Goal: Information Seeking & Learning: Learn about a topic

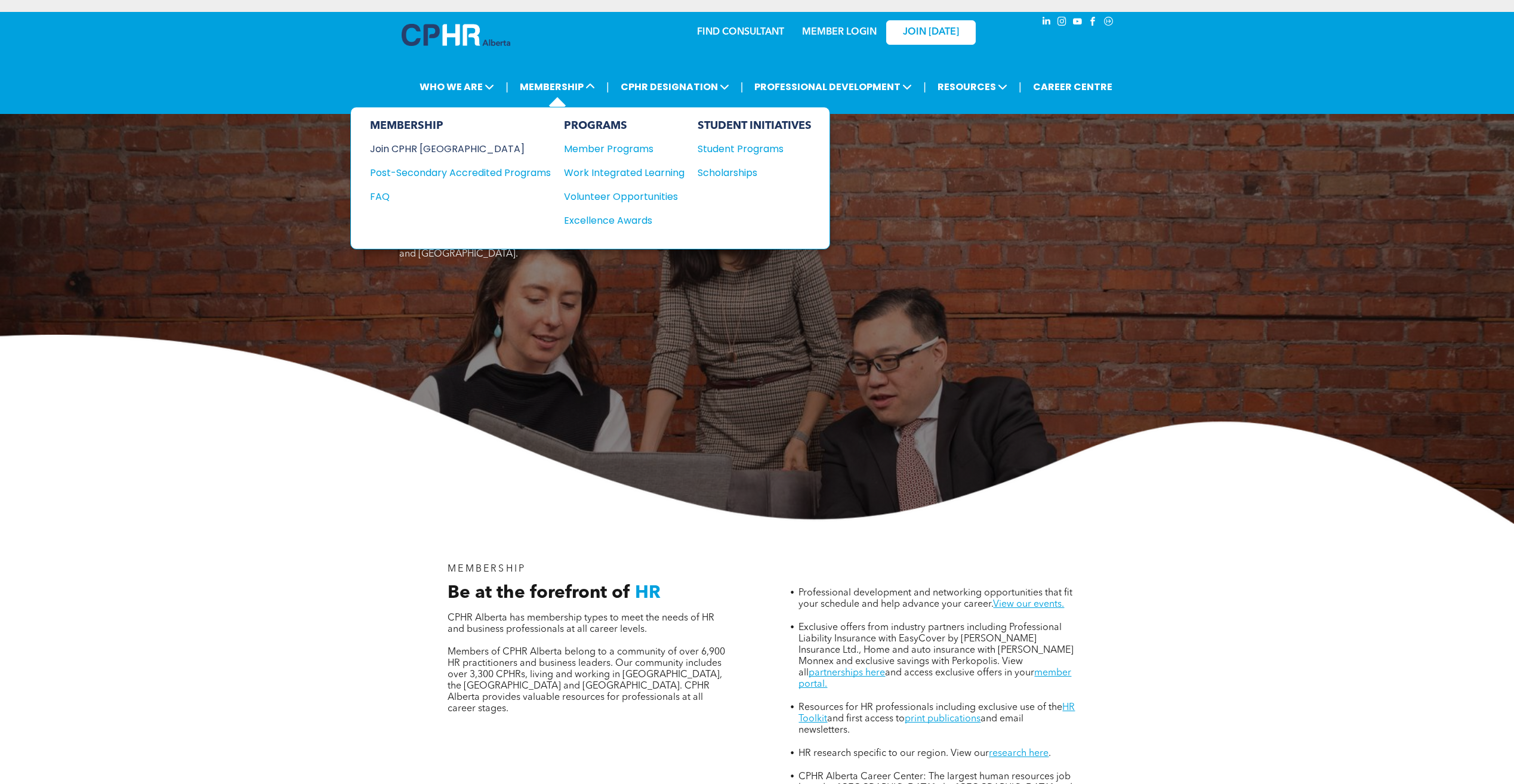
click at [433, 154] on div "Join CPHR [GEOGRAPHIC_DATA]" at bounding box center [451, 148] width 163 height 15
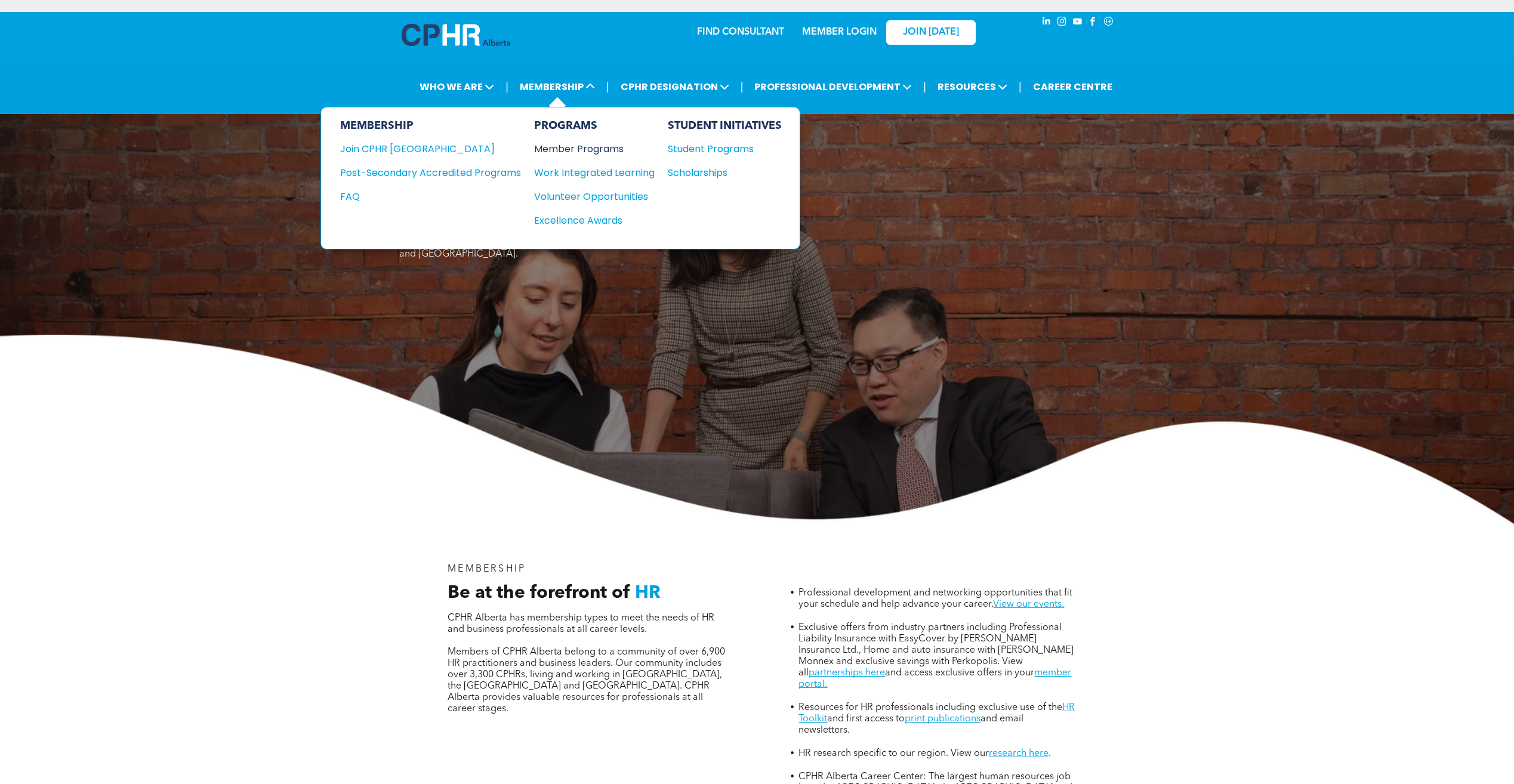
click at [561, 142] on div "Member Programs" at bounding box center [588, 148] width 109 height 15
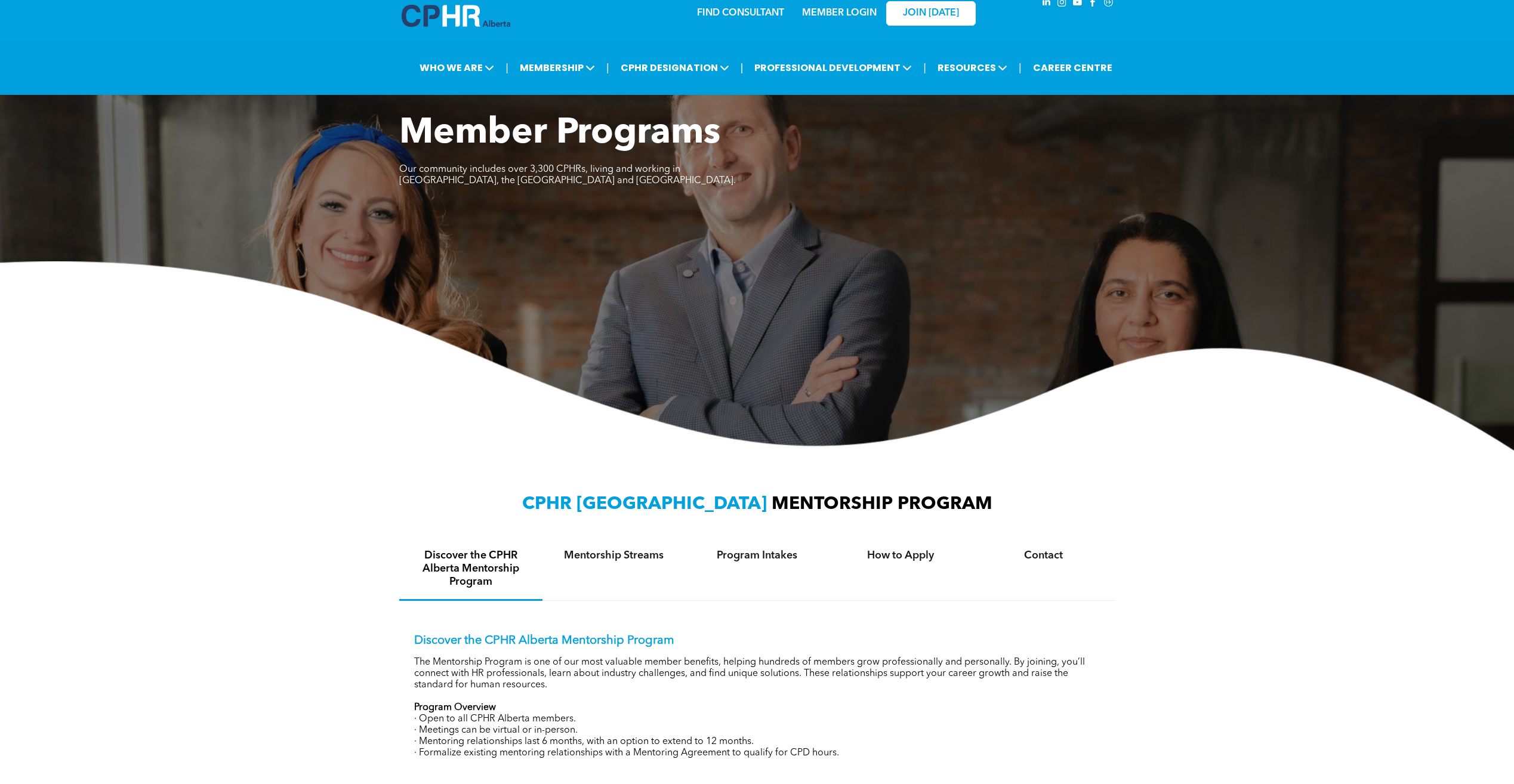
scroll to position [4, 0]
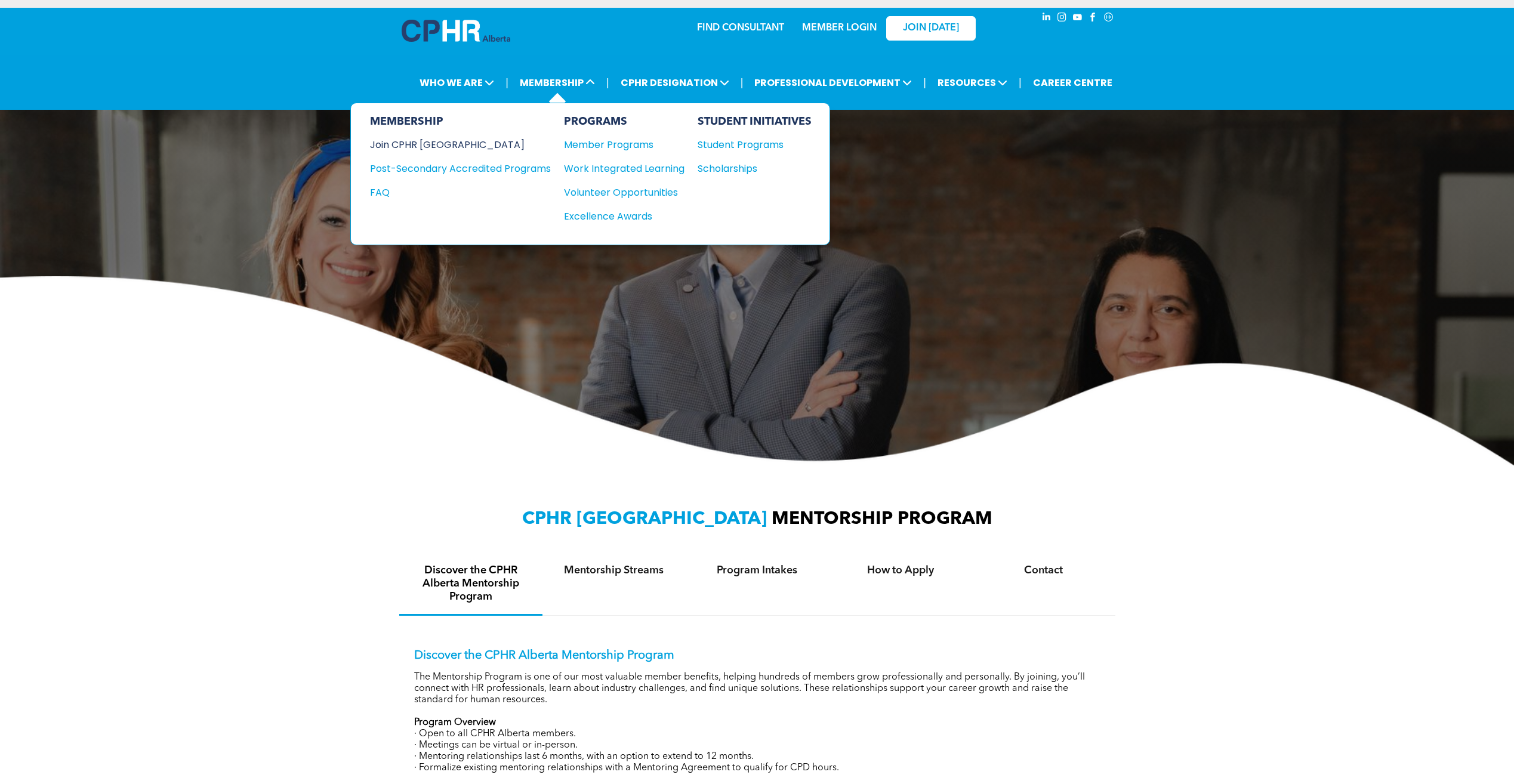
click at [429, 144] on div "Join CPHR [GEOGRAPHIC_DATA]" at bounding box center [451, 144] width 163 height 15
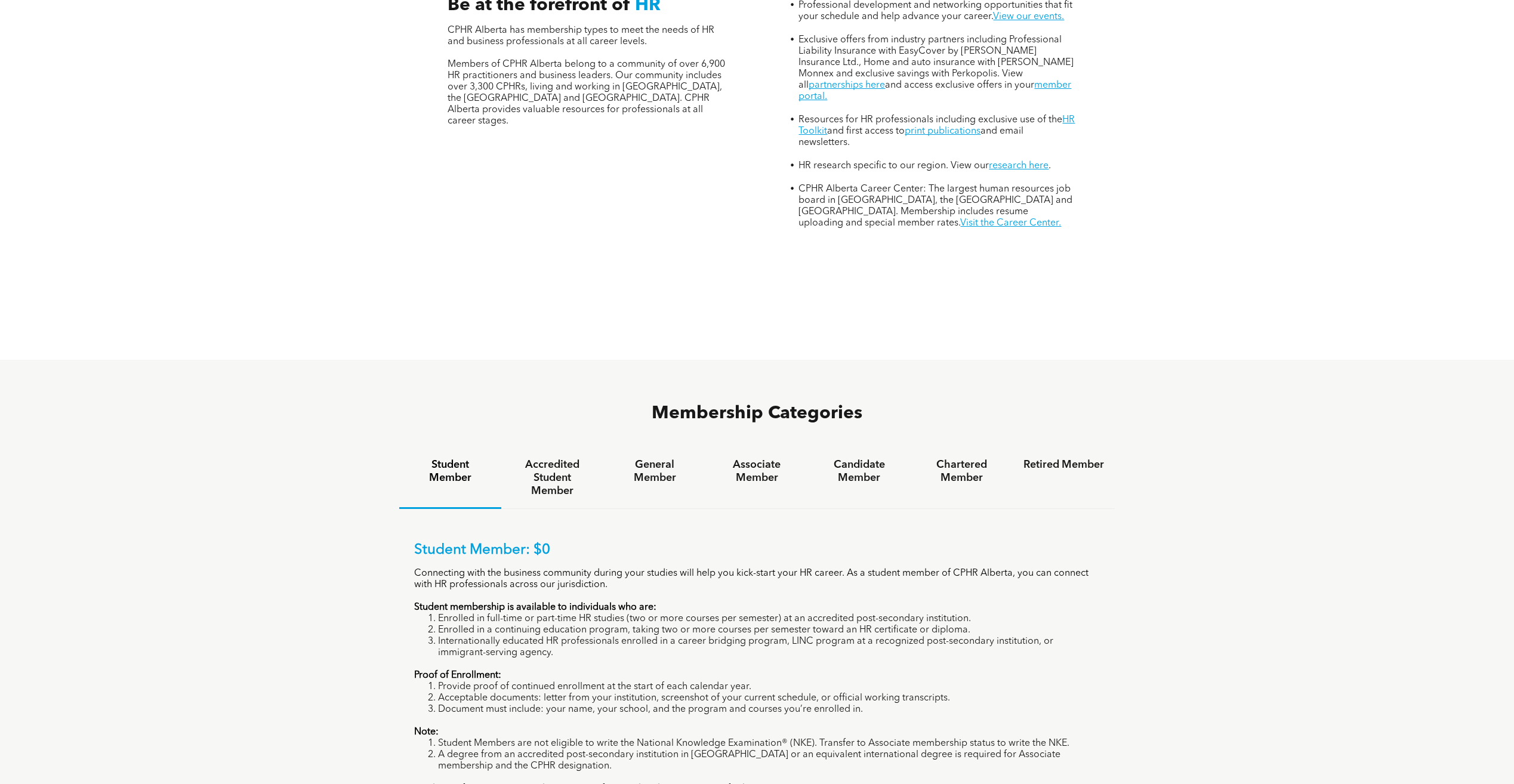
scroll to position [657, 0]
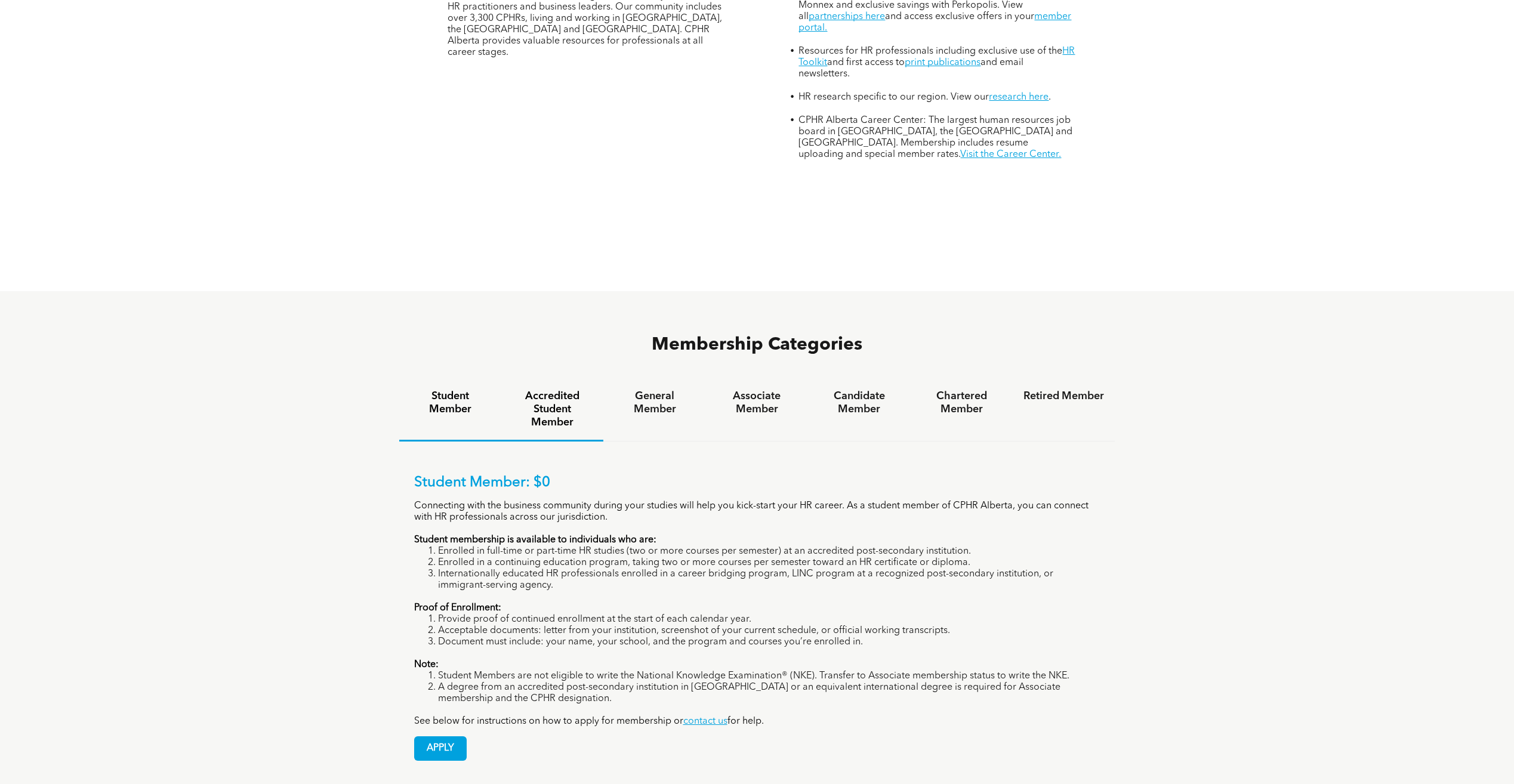
click at [586, 390] on h4 "Accredited Student Member" at bounding box center [553, 409] width 80 height 39
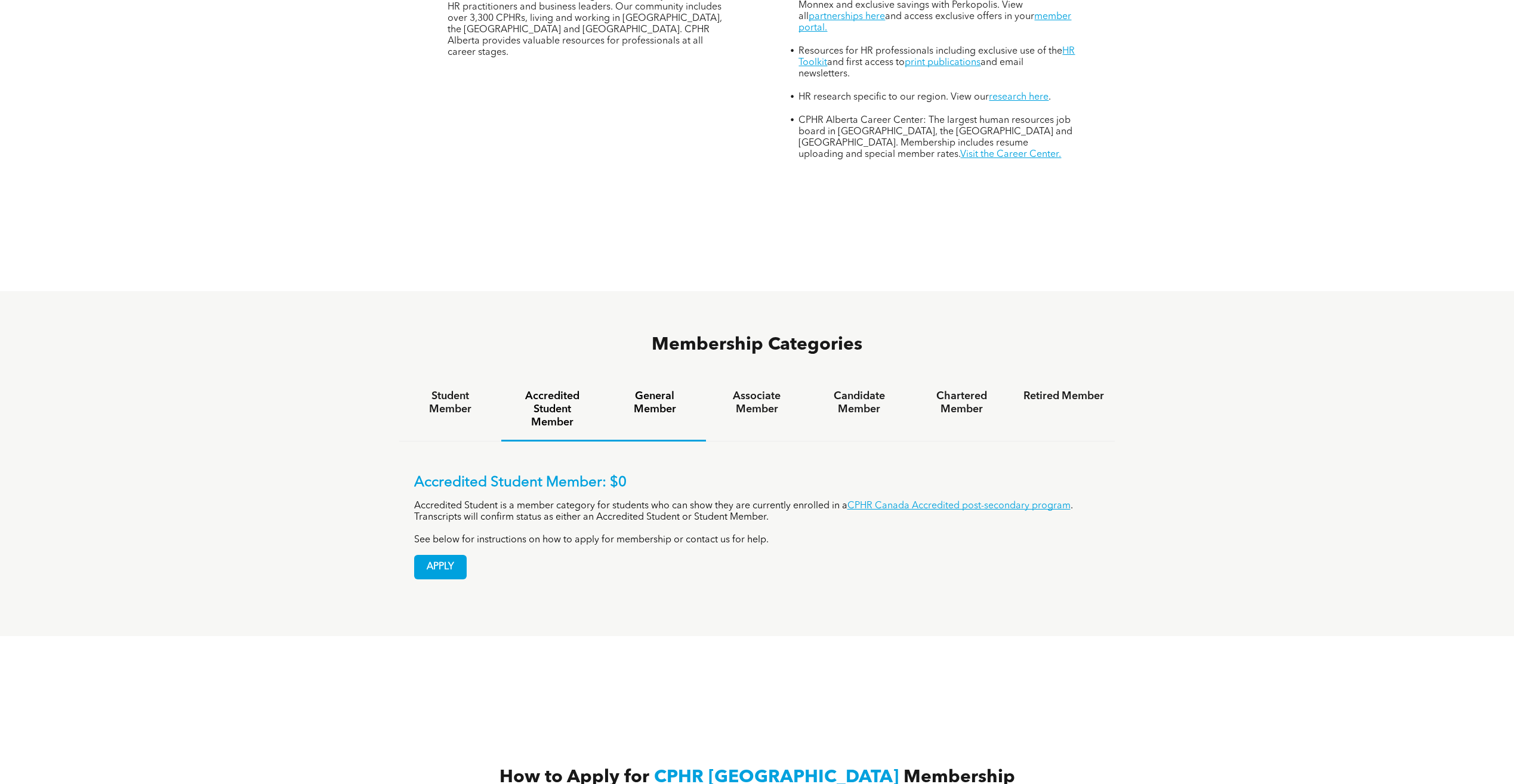
click at [644, 390] on h4 "General Member" at bounding box center [654, 403] width 80 height 26
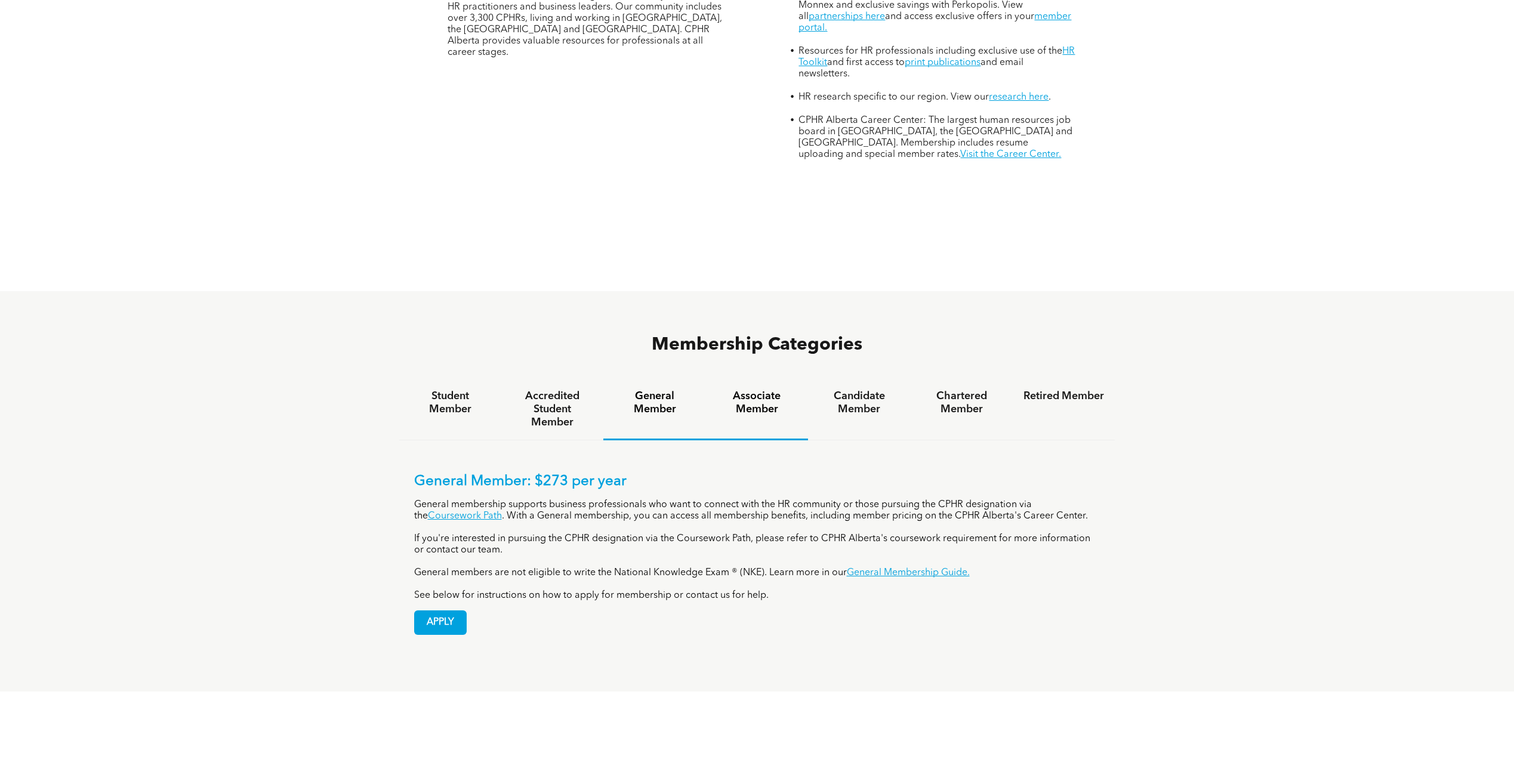
click at [755, 379] on div "Associate Member" at bounding box center [757, 410] width 102 height 62
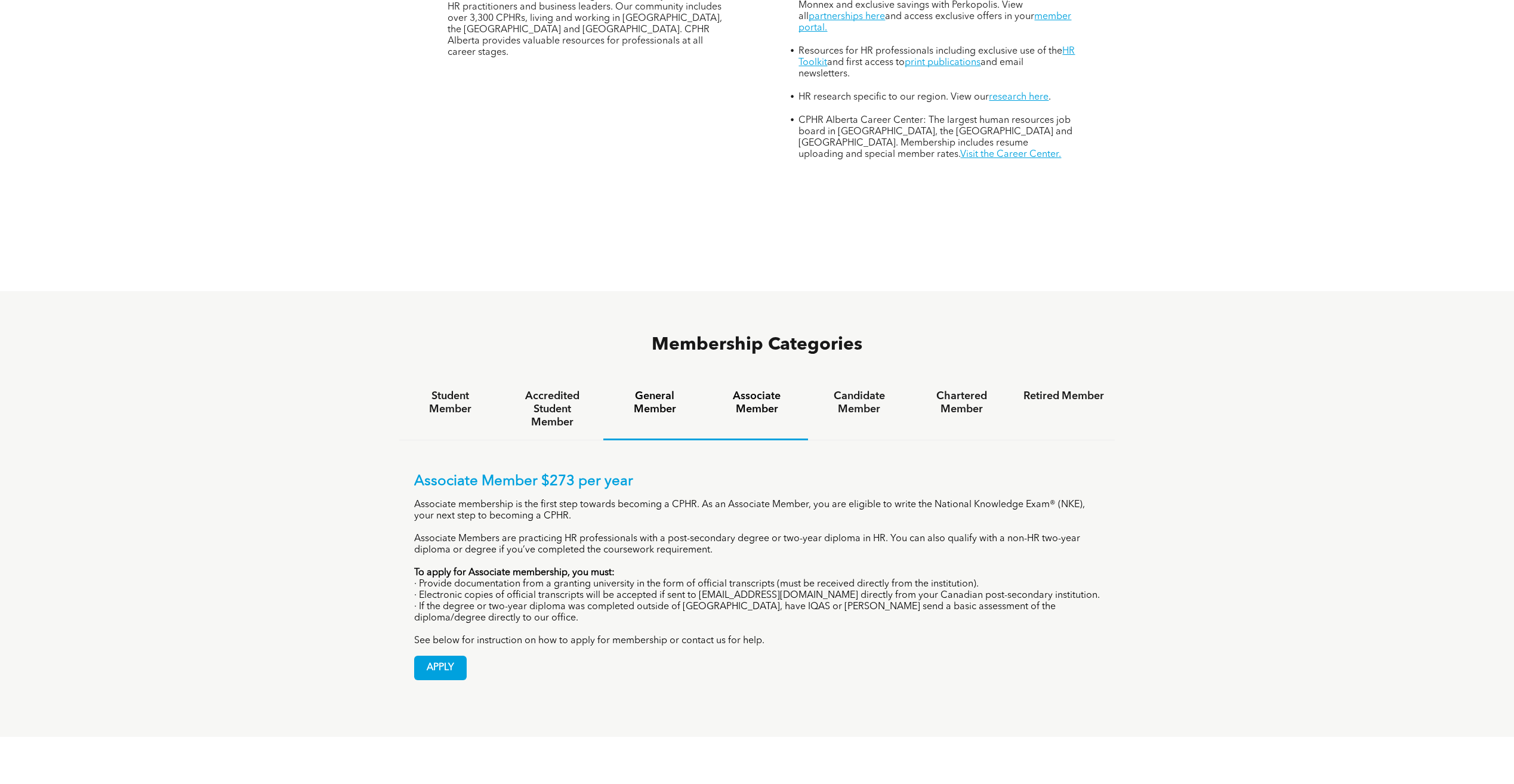
click at [662, 379] on div "General Member" at bounding box center [654, 410] width 102 height 62
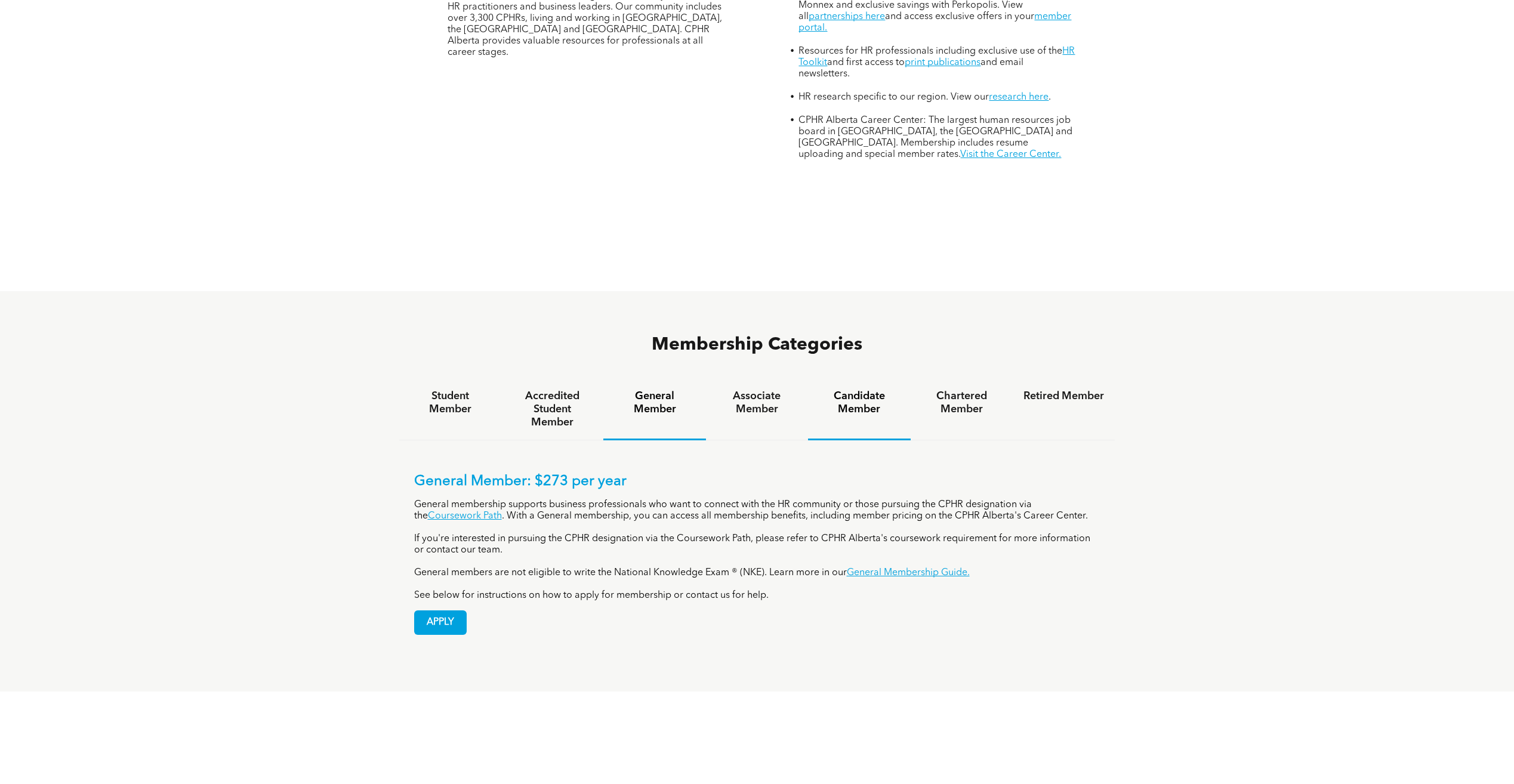
click at [847, 379] on div "Candidate Member" at bounding box center [859, 410] width 102 height 62
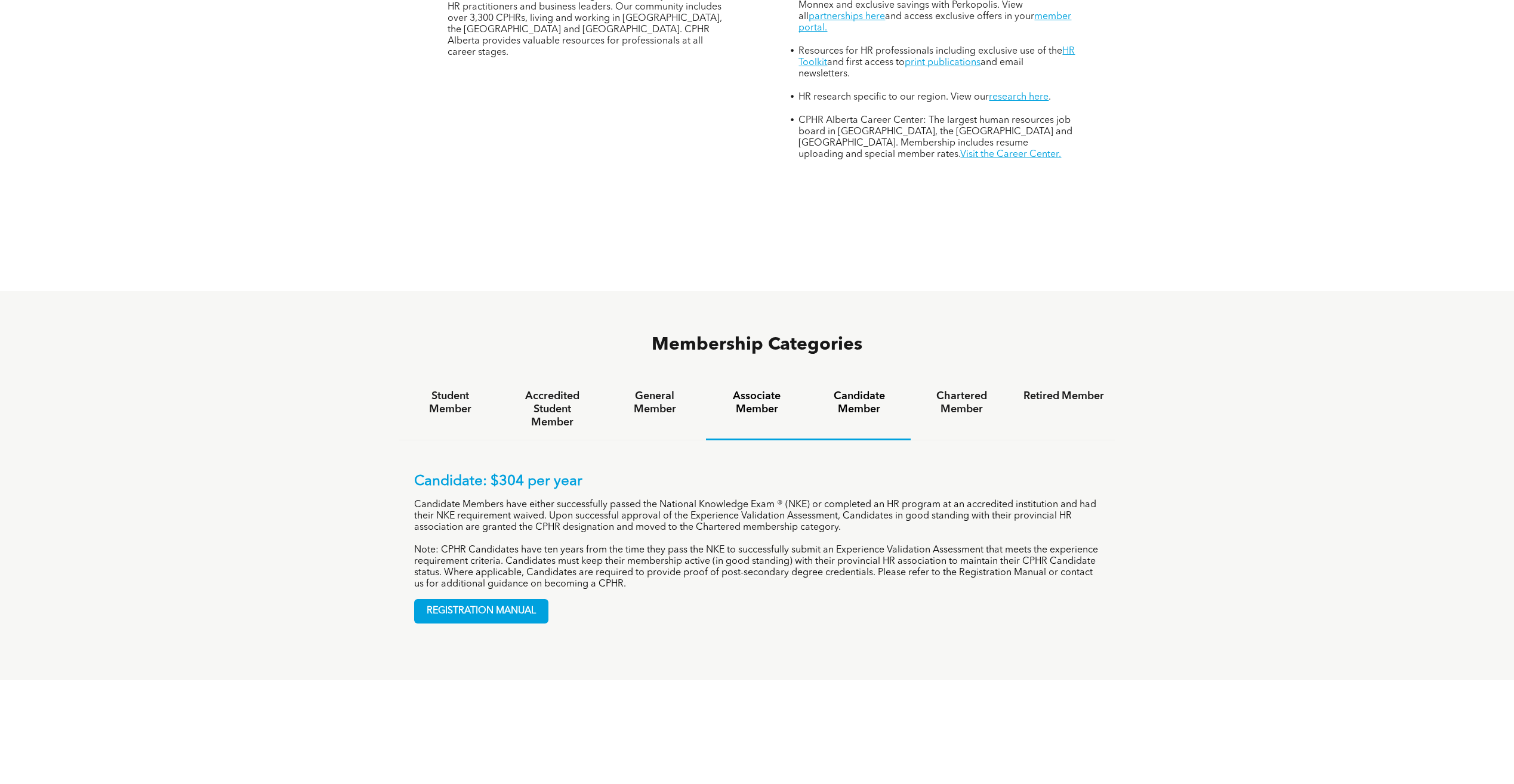
click at [782, 390] on h4 "Associate Member" at bounding box center [757, 403] width 80 height 26
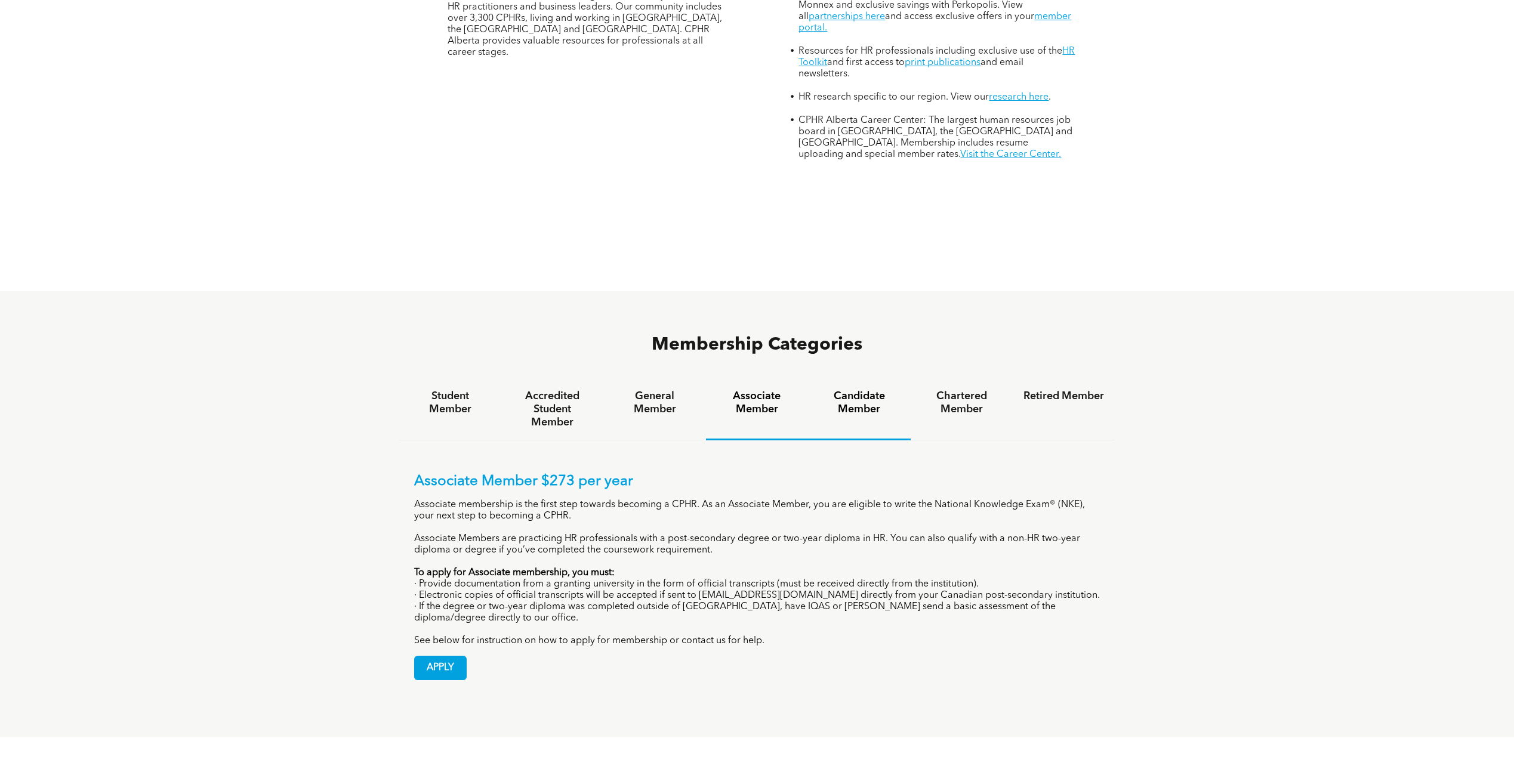
drag, startPoint x: 876, startPoint y: 346, endPoint x: 857, endPoint y: 312, distance: 38.9
click at [876, 379] on div "Candidate Member" at bounding box center [859, 410] width 102 height 62
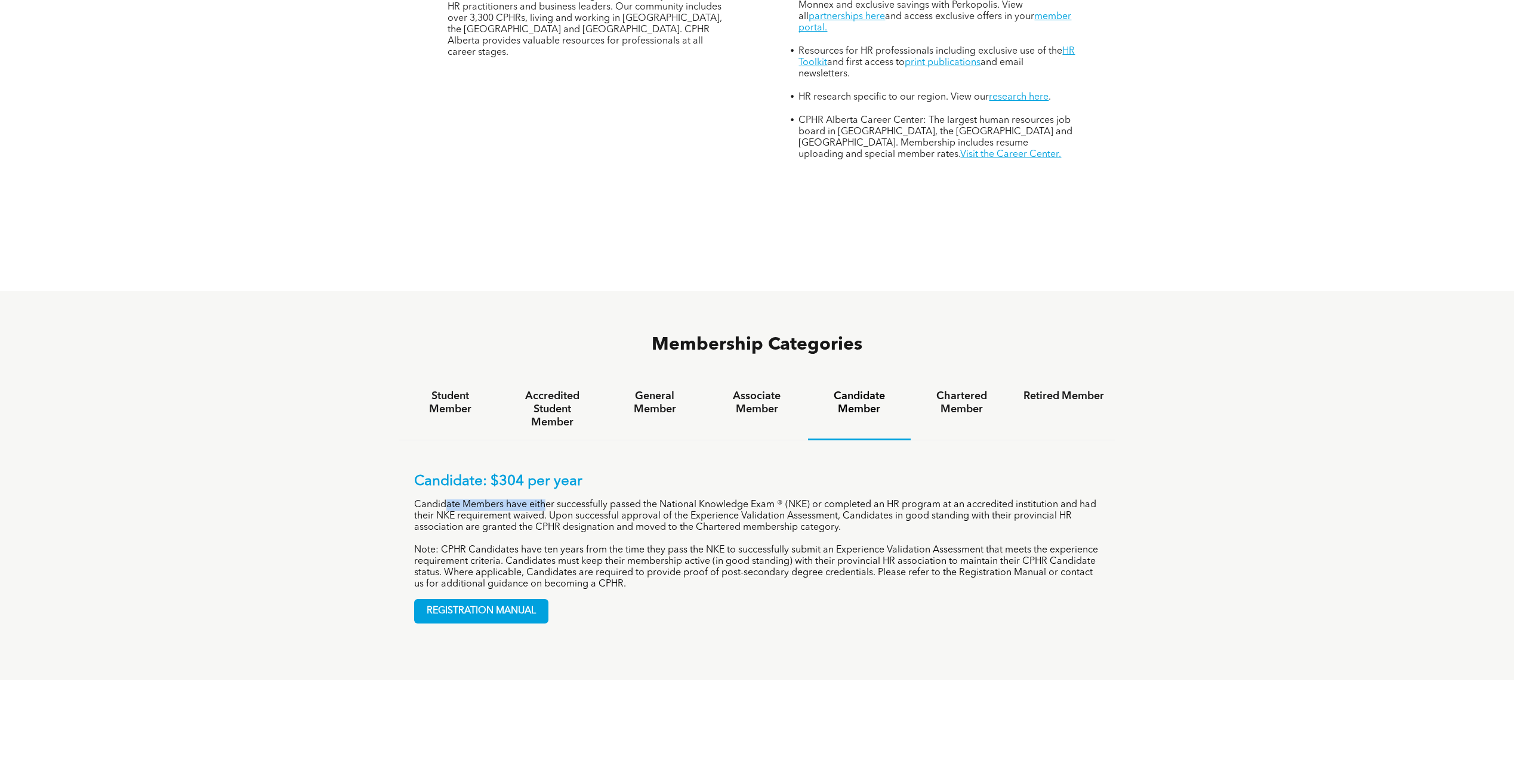
drag, startPoint x: 447, startPoint y: 434, endPoint x: 546, endPoint y: 424, distance: 99.5
click at [546, 473] on div "Candidate: $304 per year Candidate Members have either successfully passed the …" at bounding box center [757, 532] width 686 height 117
drag, startPoint x: 546, startPoint y: 424, endPoint x: 512, endPoint y: 444, distance: 39.4
click at [512, 499] on p "Candidate Members have either successfully passed the National Knowledge Exam ®…" at bounding box center [757, 516] width 686 height 34
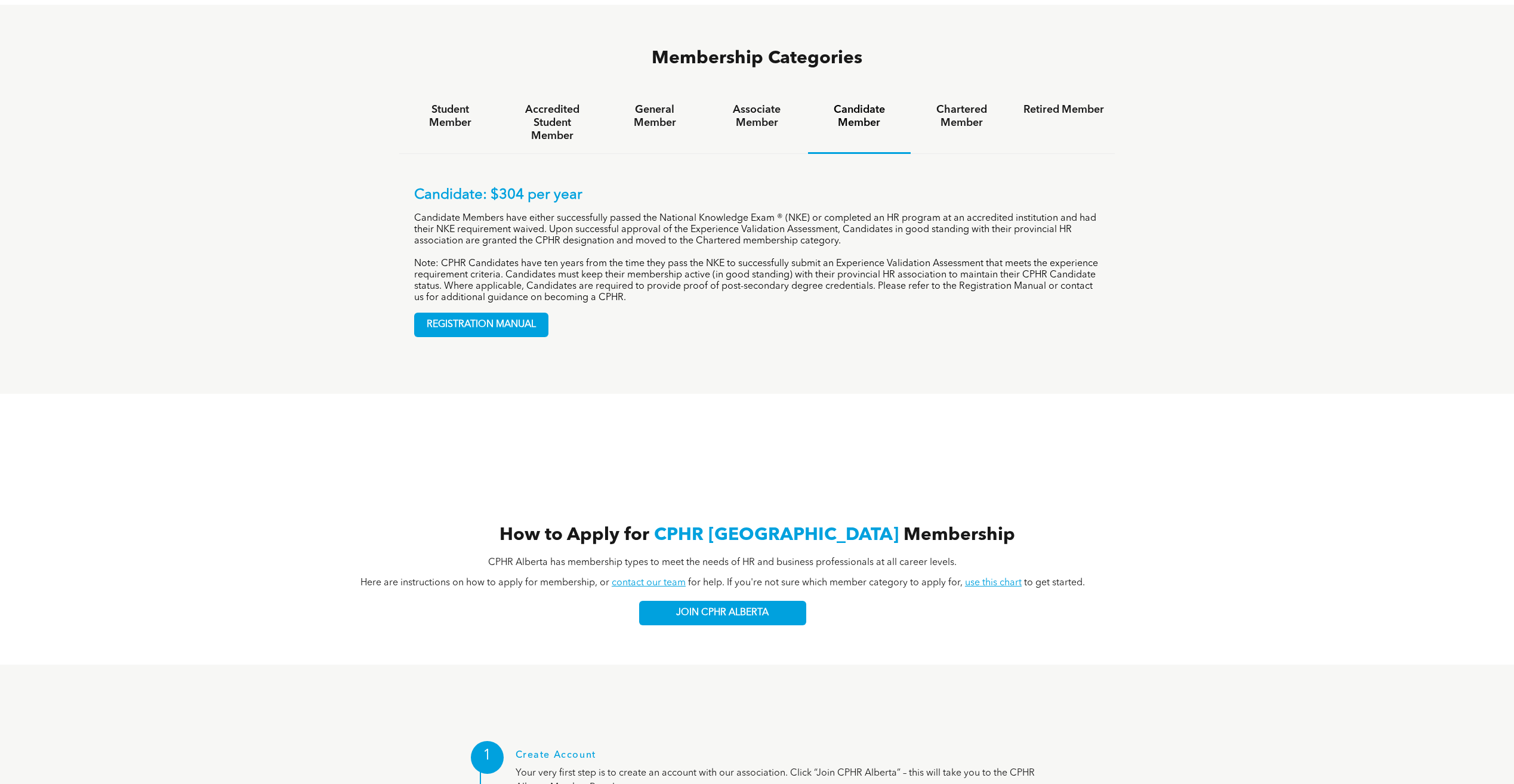
scroll to position [895, 0]
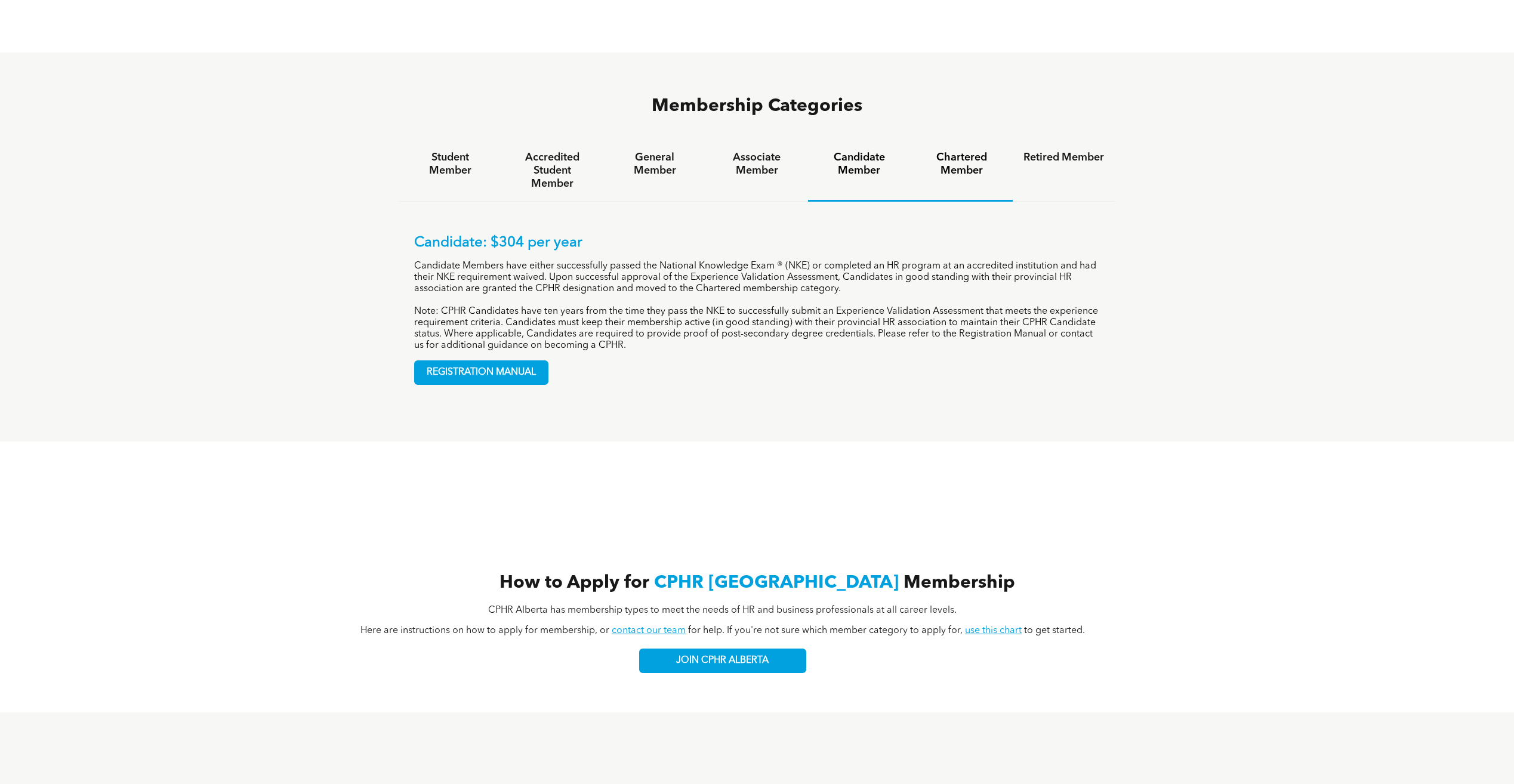
click at [985, 140] on div "Chartered Member" at bounding box center [961, 171] width 102 height 62
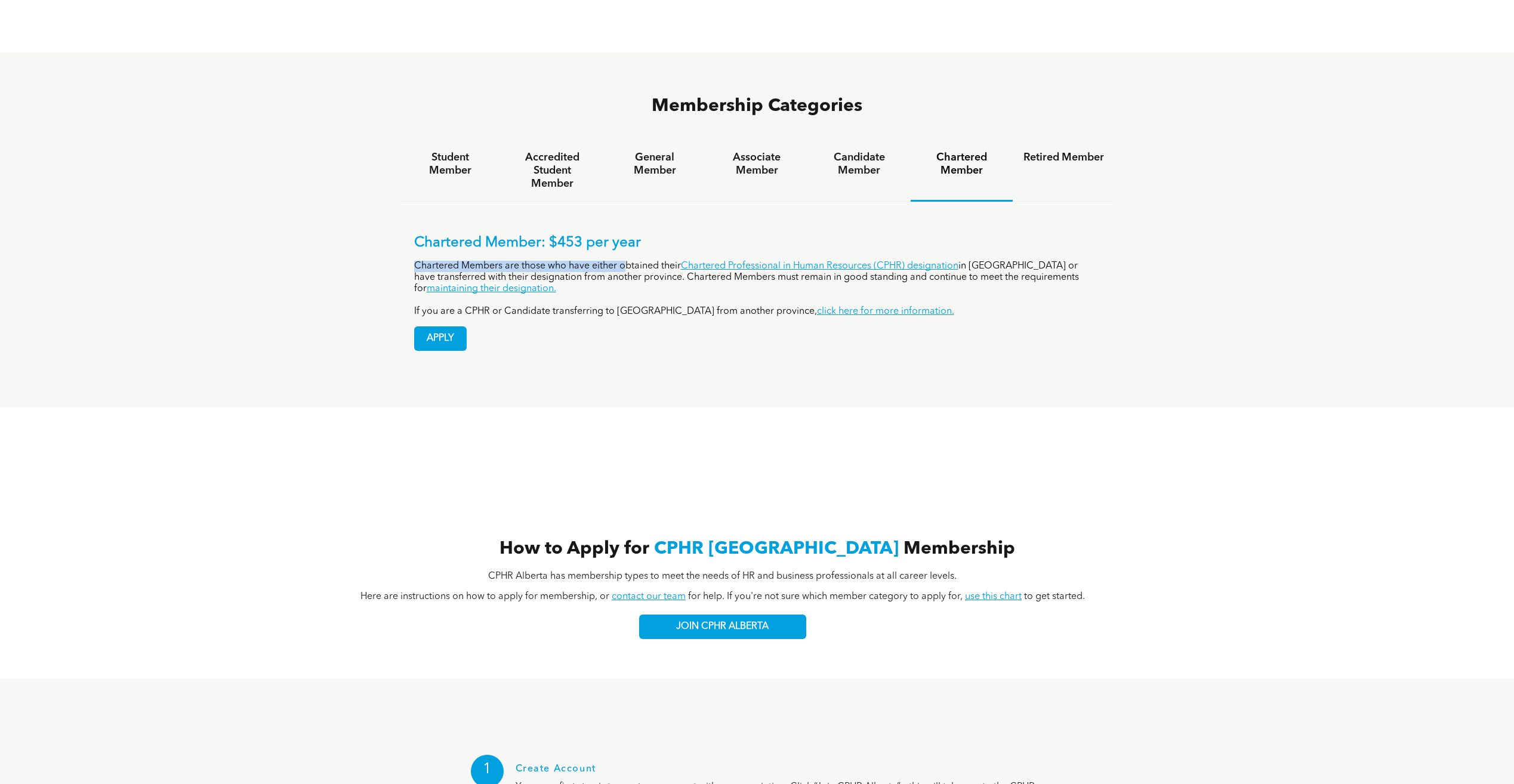
drag, startPoint x: 415, startPoint y: 196, endPoint x: 625, endPoint y: 194, distance: 210.0
click at [625, 261] on p "Chartered Members are those who have either obtained their Chartered Profession…" at bounding box center [757, 278] width 686 height 34
click at [607, 261] on p "Chartered Members are those who have either obtained their Chartered Profession…" at bounding box center [757, 278] width 686 height 34
drag, startPoint x: 604, startPoint y: 212, endPoint x: 640, endPoint y: 206, distance: 36.5
click at [640, 261] on p "Chartered Members are those who have either obtained their Chartered Profession…" at bounding box center [757, 278] width 686 height 34
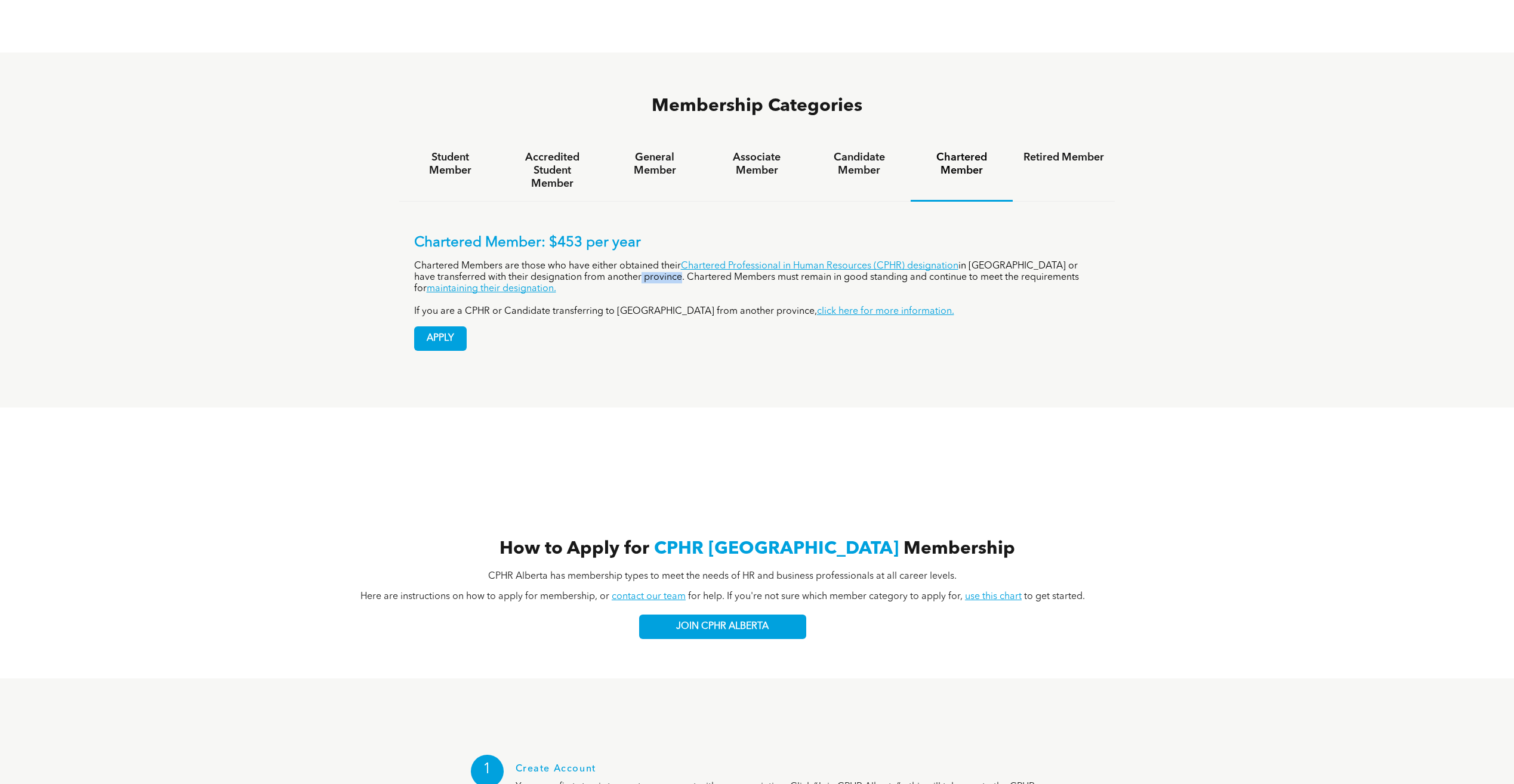
drag, startPoint x: 640, startPoint y: 206, endPoint x: 612, endPoint y: 208, distance: 28.1
click at [612, 261] on p "Chartered Members are those who have either obtained their Chartered Profession…" at bounding box center [757, 278] width 686 height 34
click at [857, 151] on h4 "Candidate Member" at bounding box center [859, 164] width 80 height 26
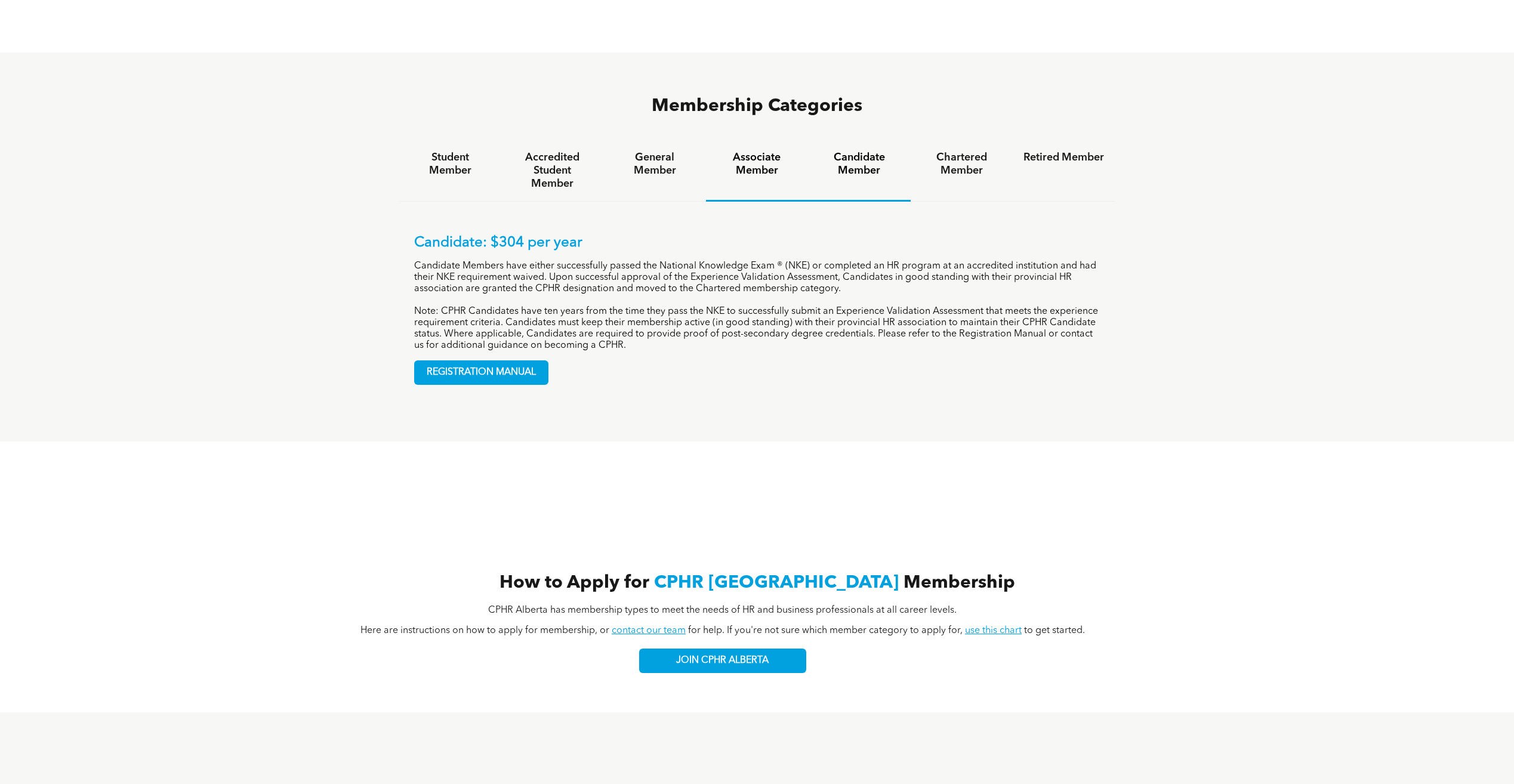
click at [733, 151] on h4 "Associate Member" at bounding box center [757, 164] width 80 height 26
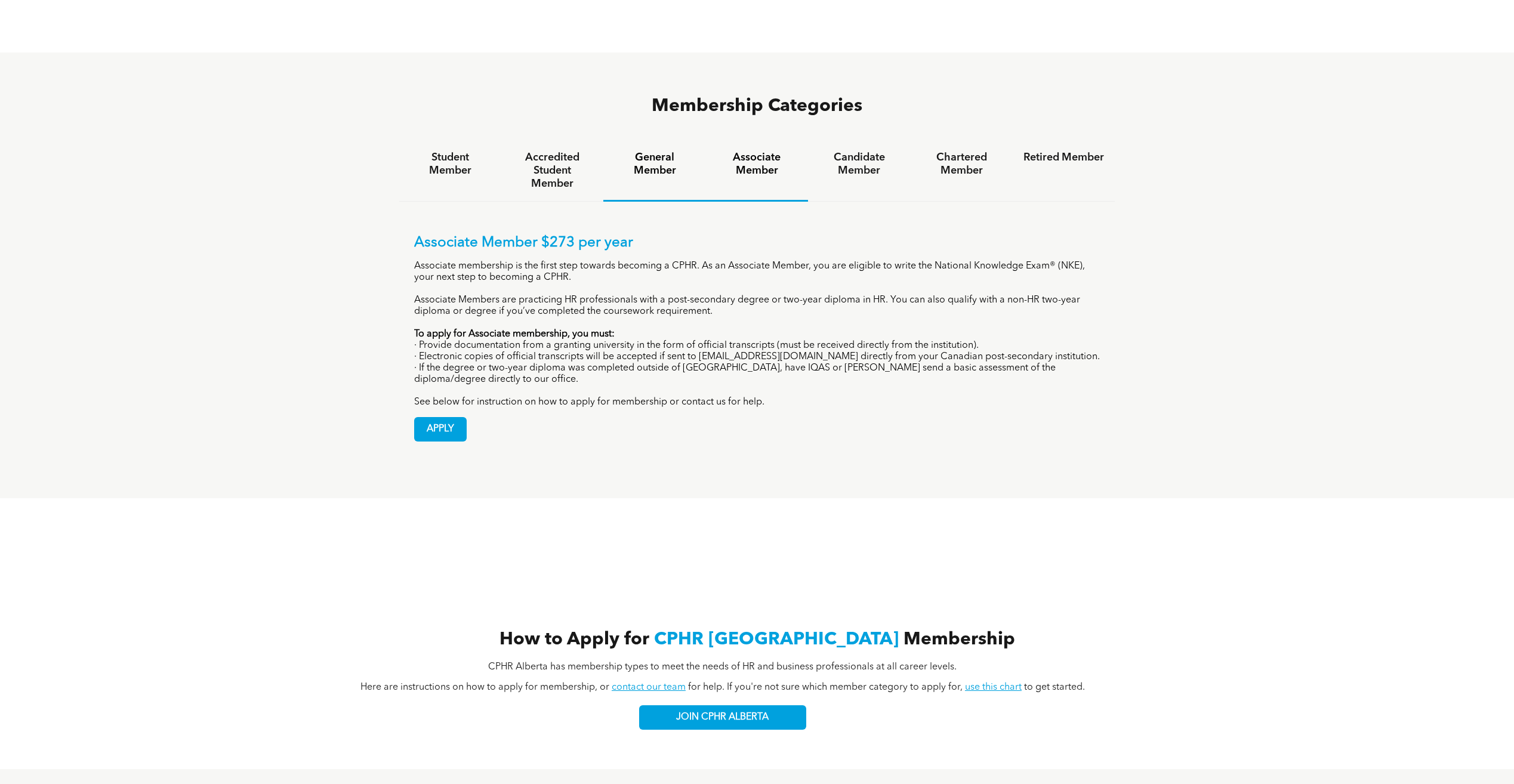
click at [612, 140] on div "General Member" at bounding box center [654, 171] width 102 height 62
